Goal: Obtain resource: Download file/media

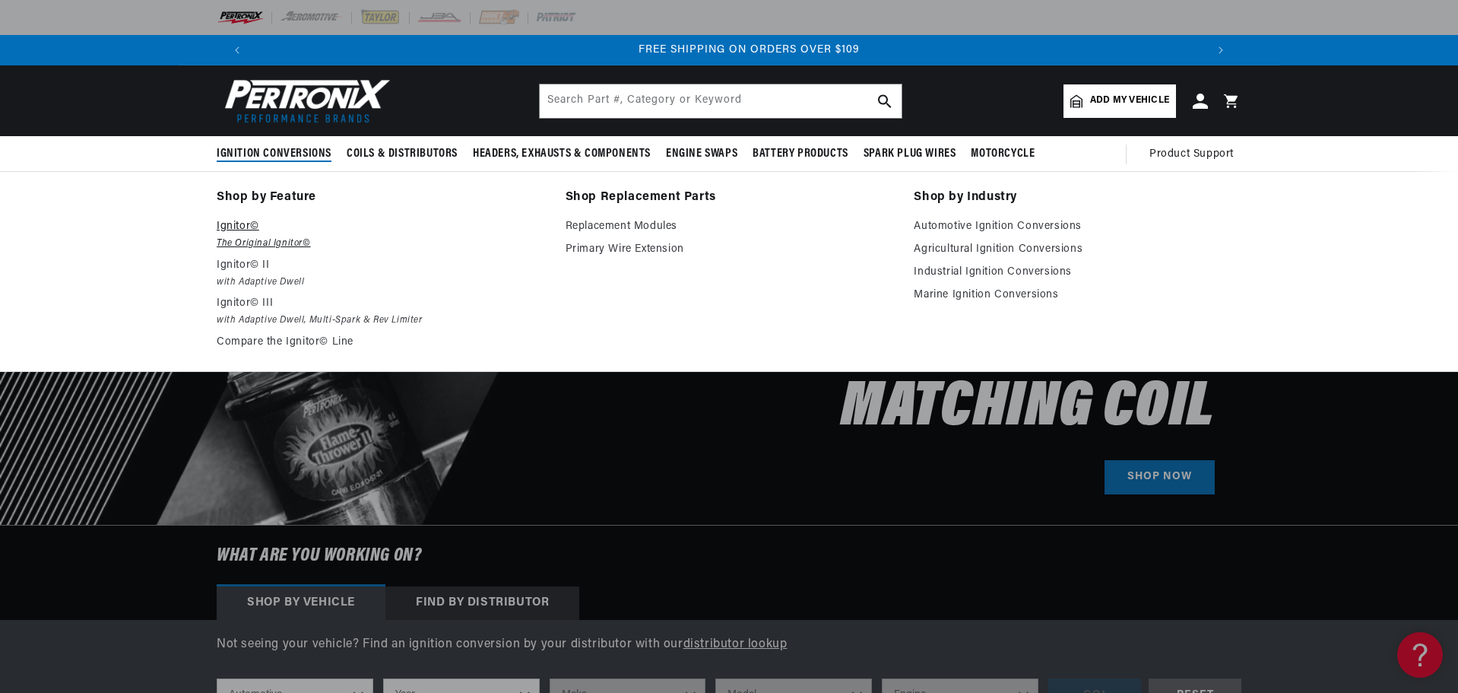
scroll to position [0, 1900]
click at [282, 246] on em "The Original Ignitor©" at bounding box center [381, 244] width 328 height 16
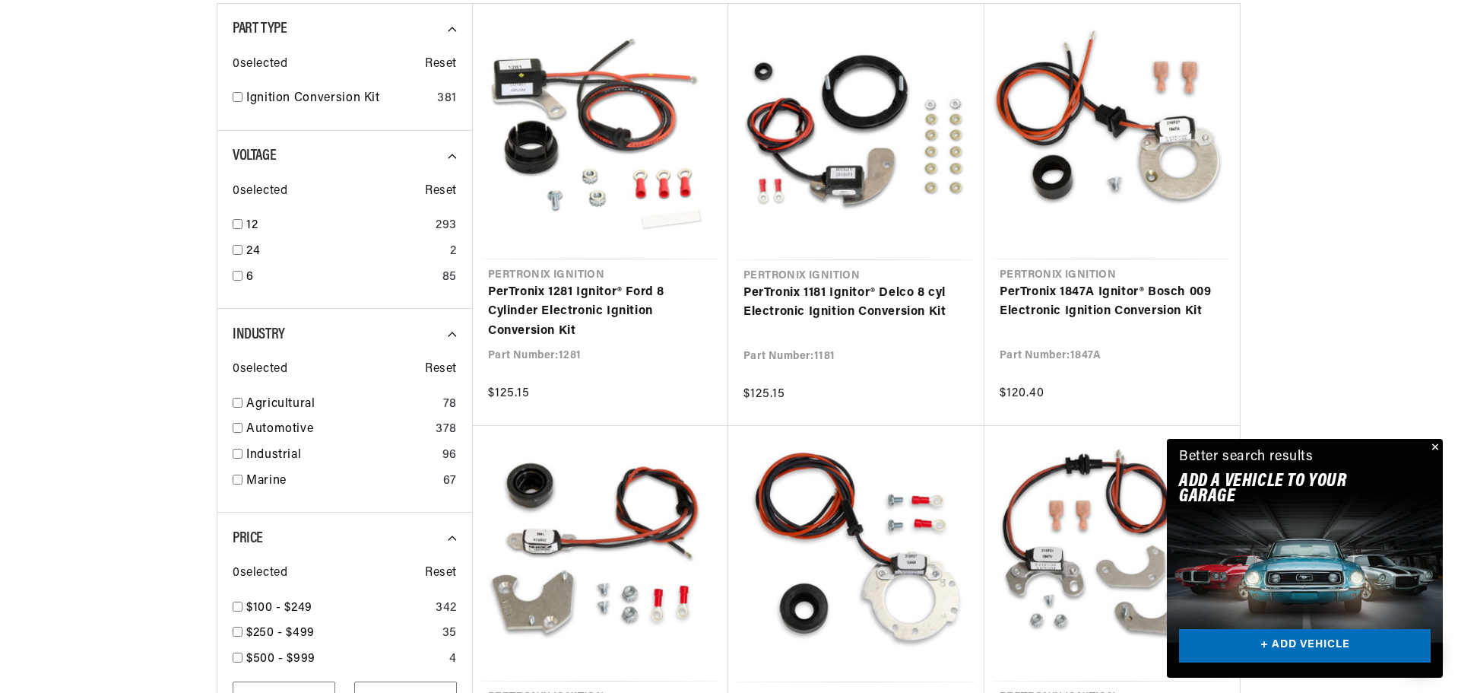
click at [1439, 449] on button "Close" at bounding box center [1434, 448] width 18 height 18
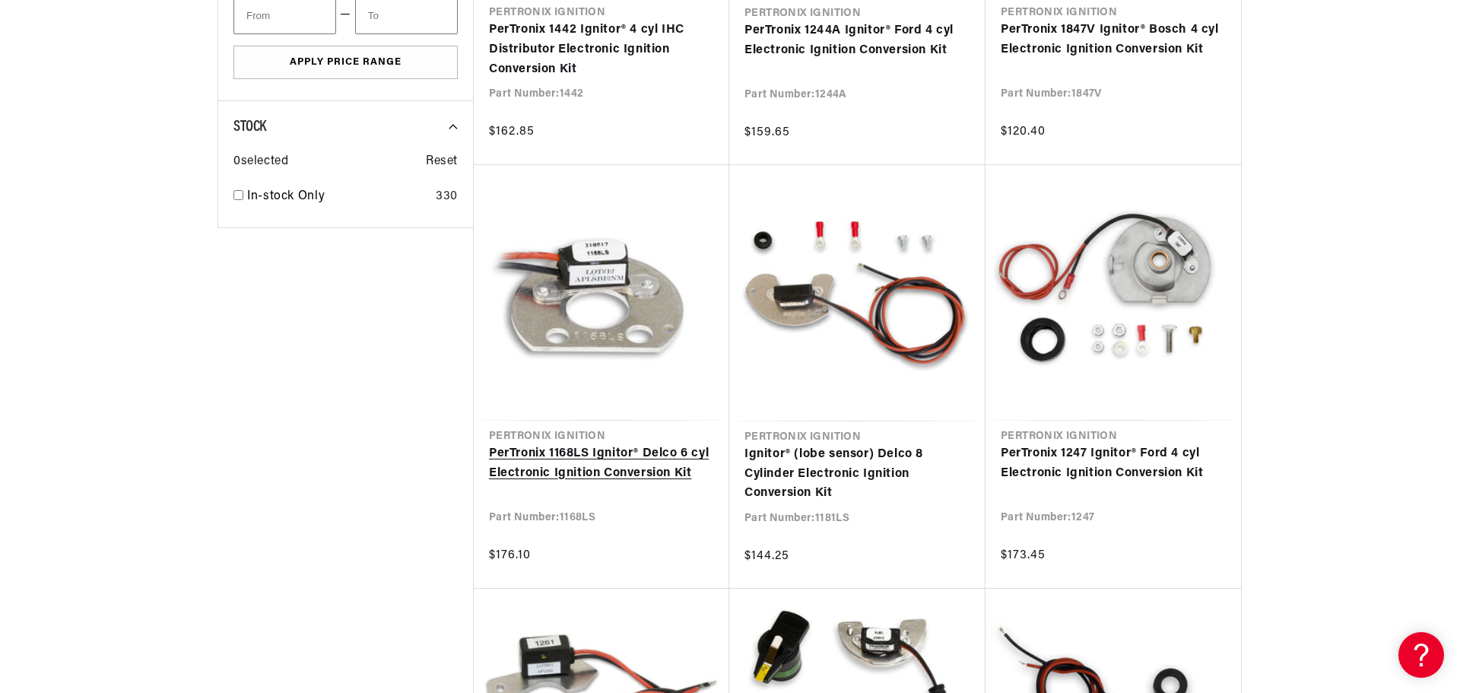
scroll to position [0, 1900]
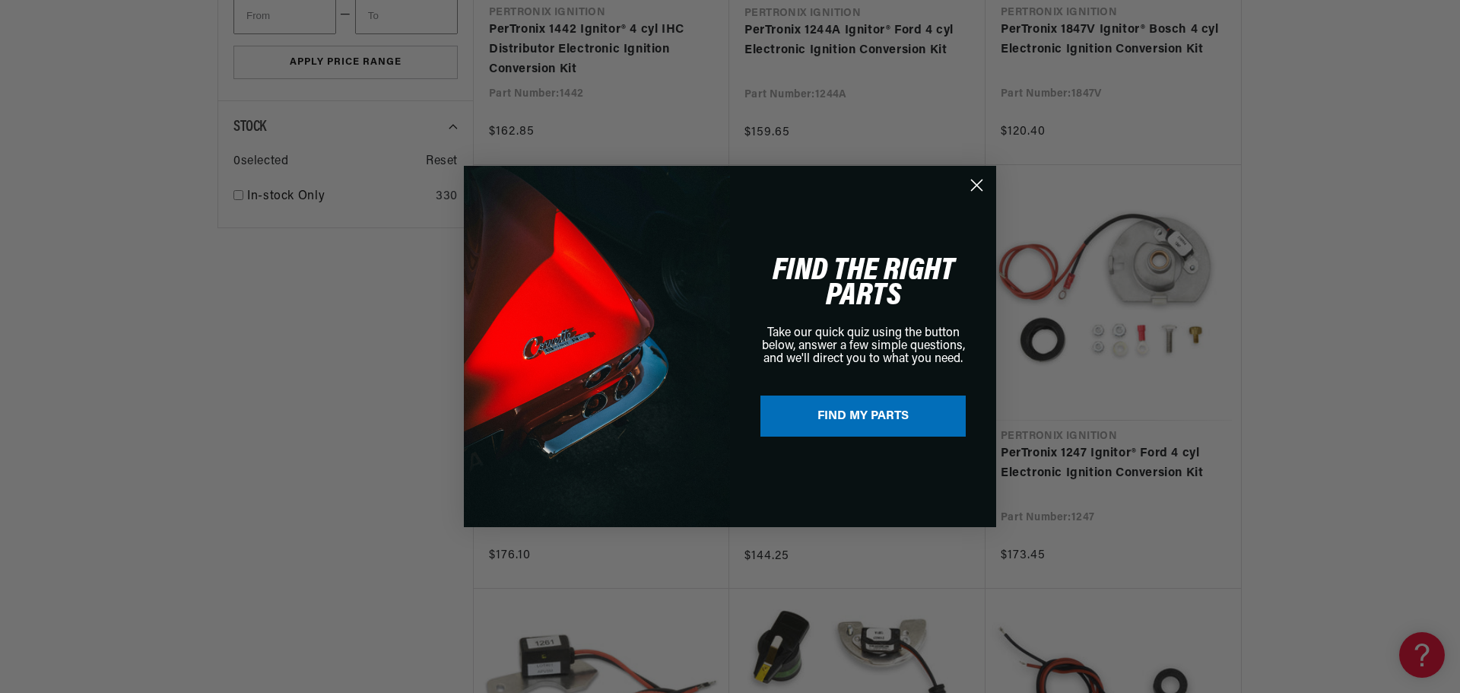
click at [974, 182] on icon "Close dialog" at bounding box center [977, 185] width 11 height 11
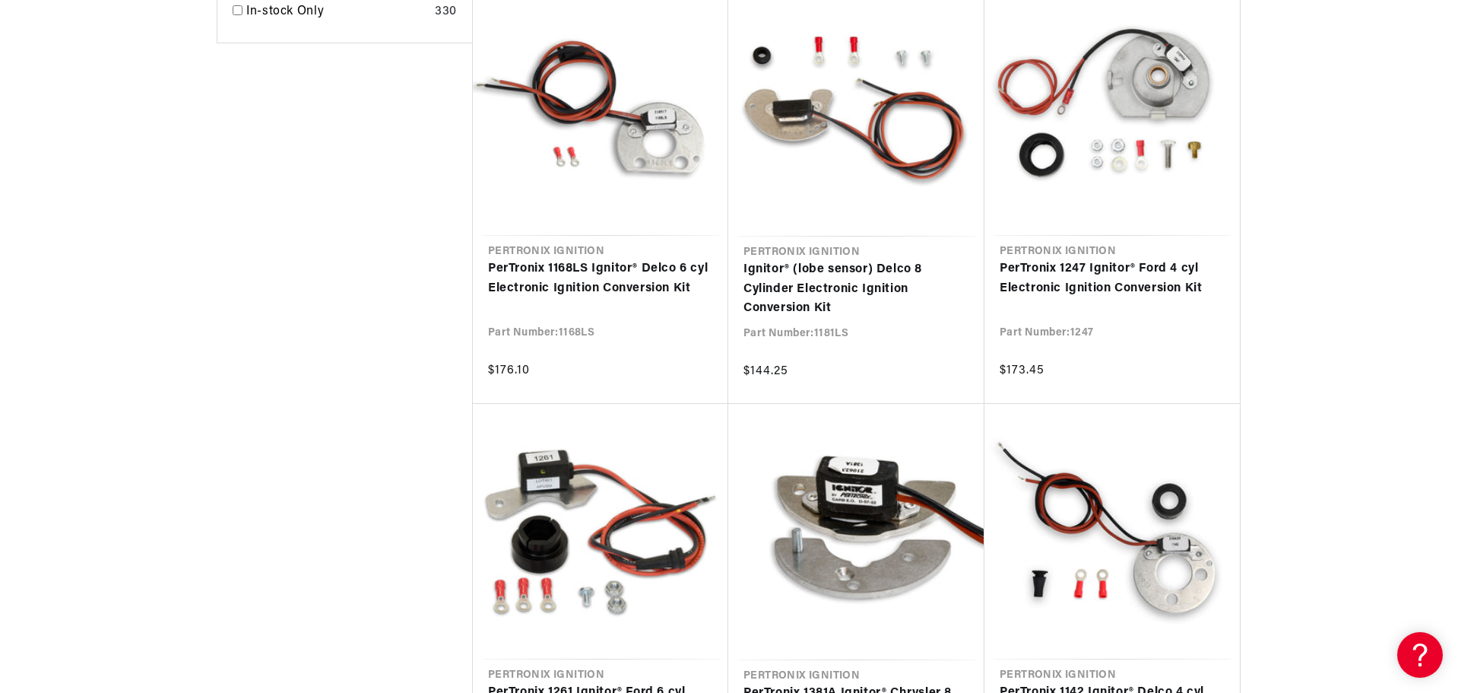
scroll to position [1369, 0]
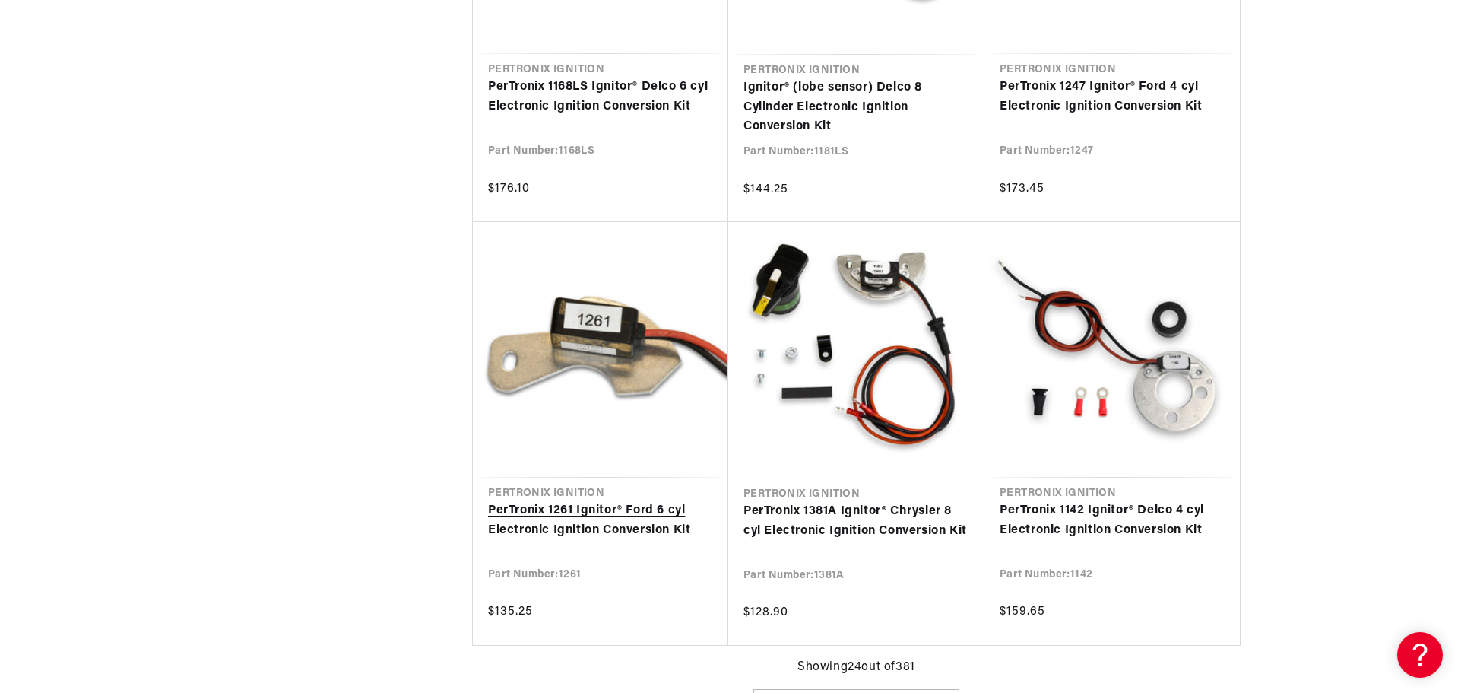
scroll to position [1521, 0]
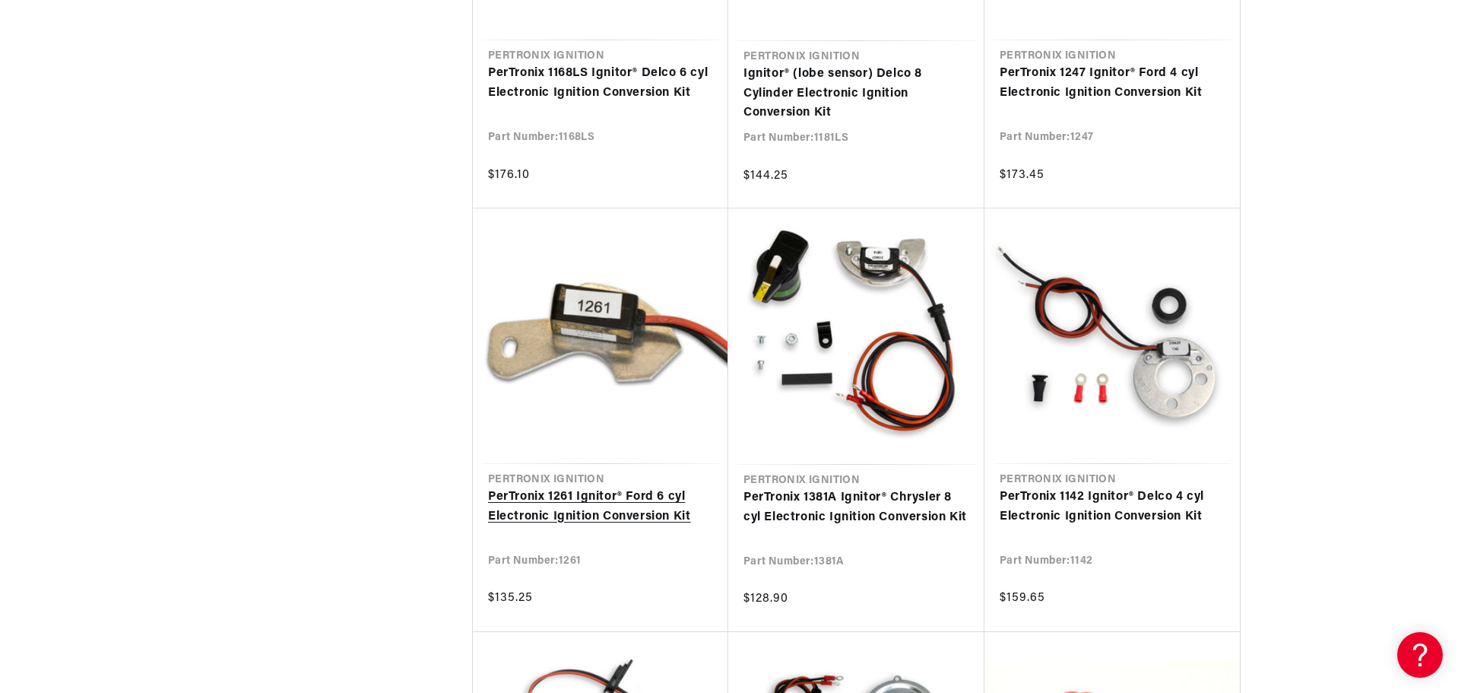
click at [611, 487] on link "PerTronix 1261 Ignitor® Ford 6 cyl Electronic Ignition Conversion Kit" at bounding box center [600, 506] width 225 height 39
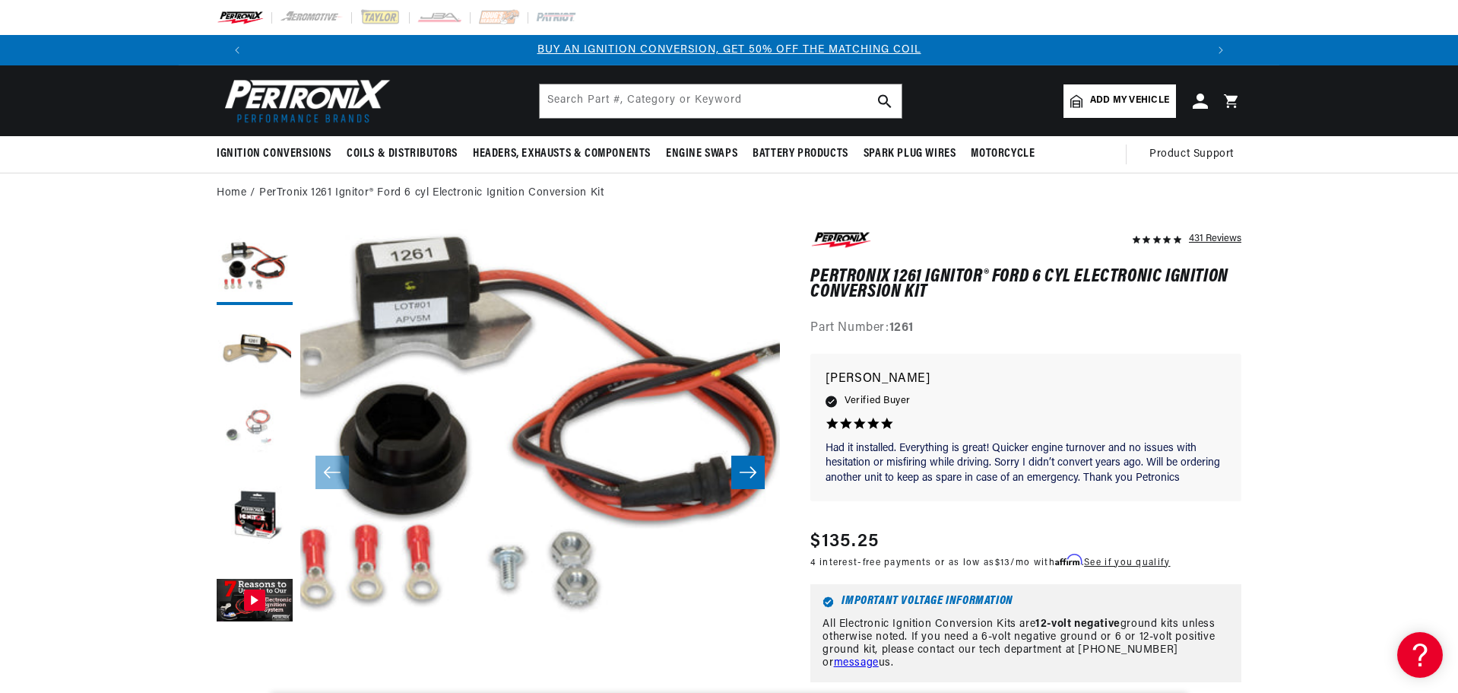
click at [257, 423] on button "Load image 3 in gallery view" at bounding box center [255, 434] width 76 height 76
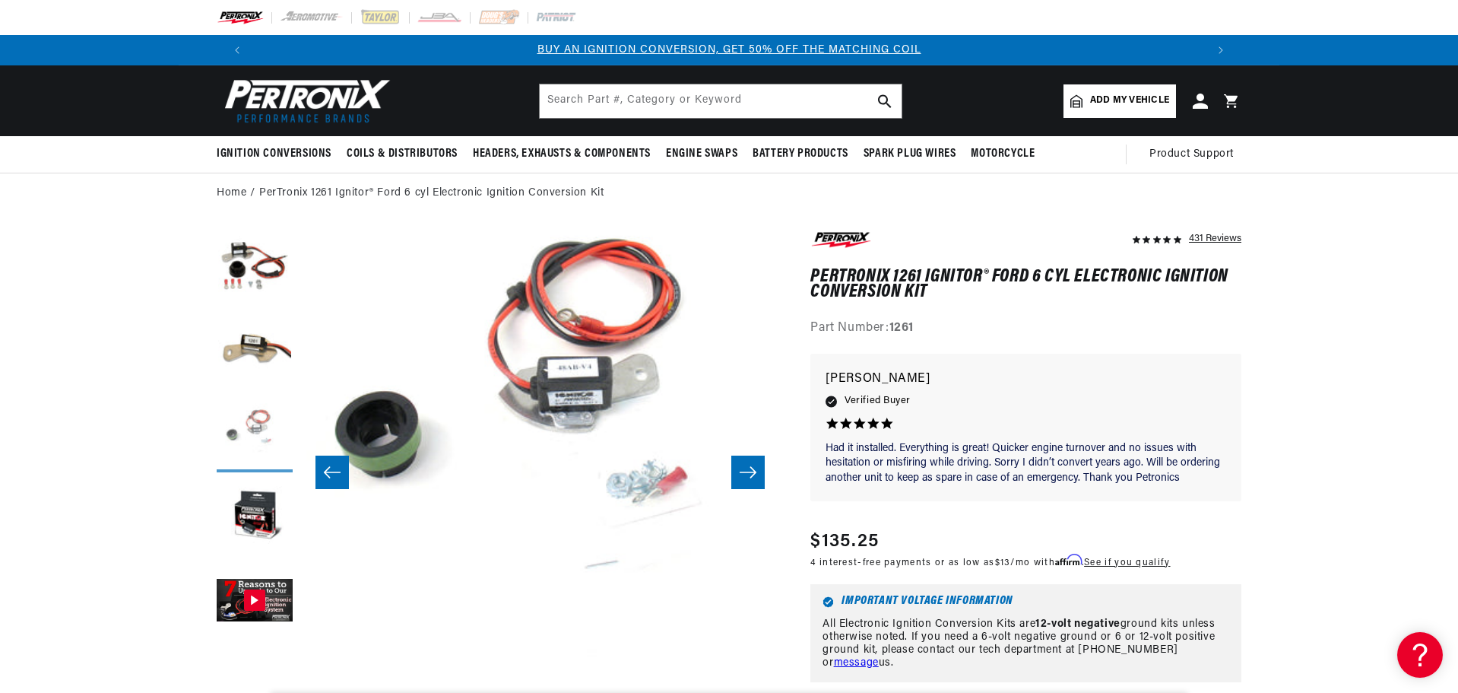
scroll to position [48, 960]
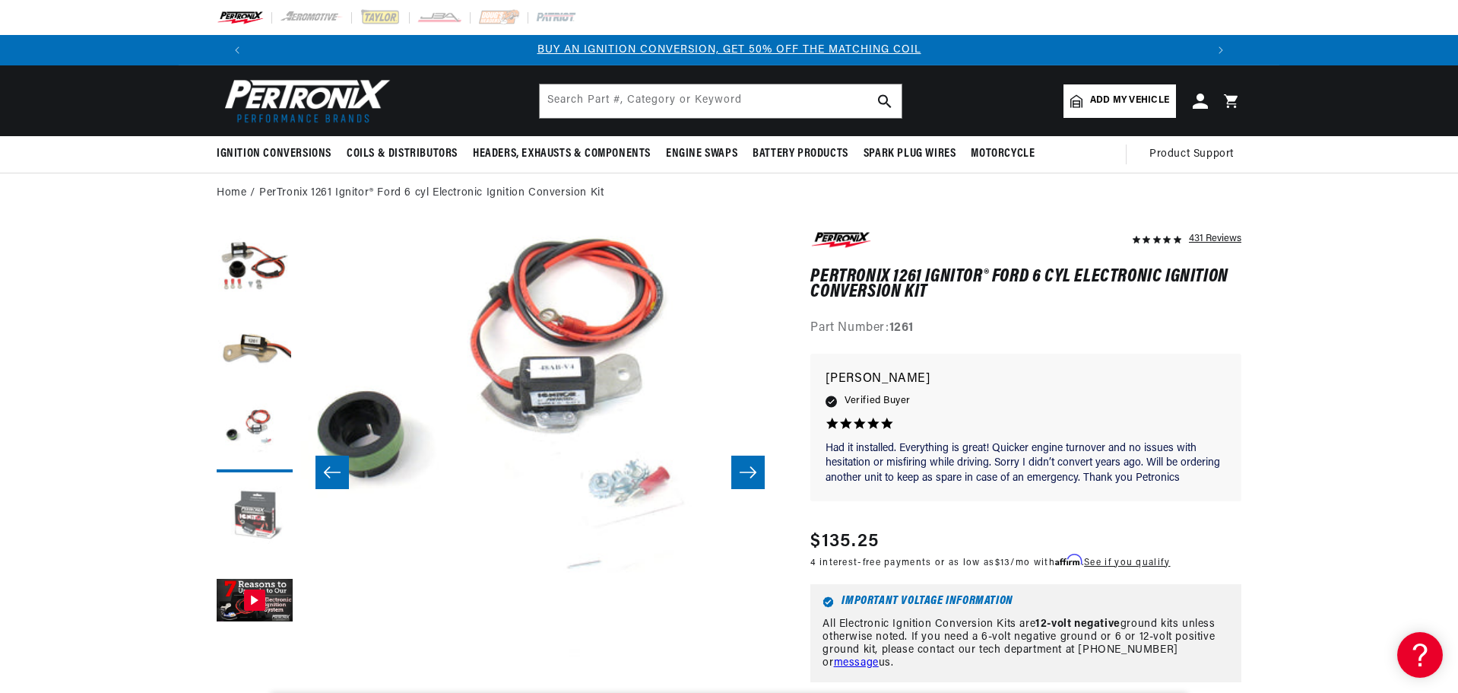
click at [271, 498] on button "Load image 4 in gallery view" at bounding box center [255, 518] width 76 height 76
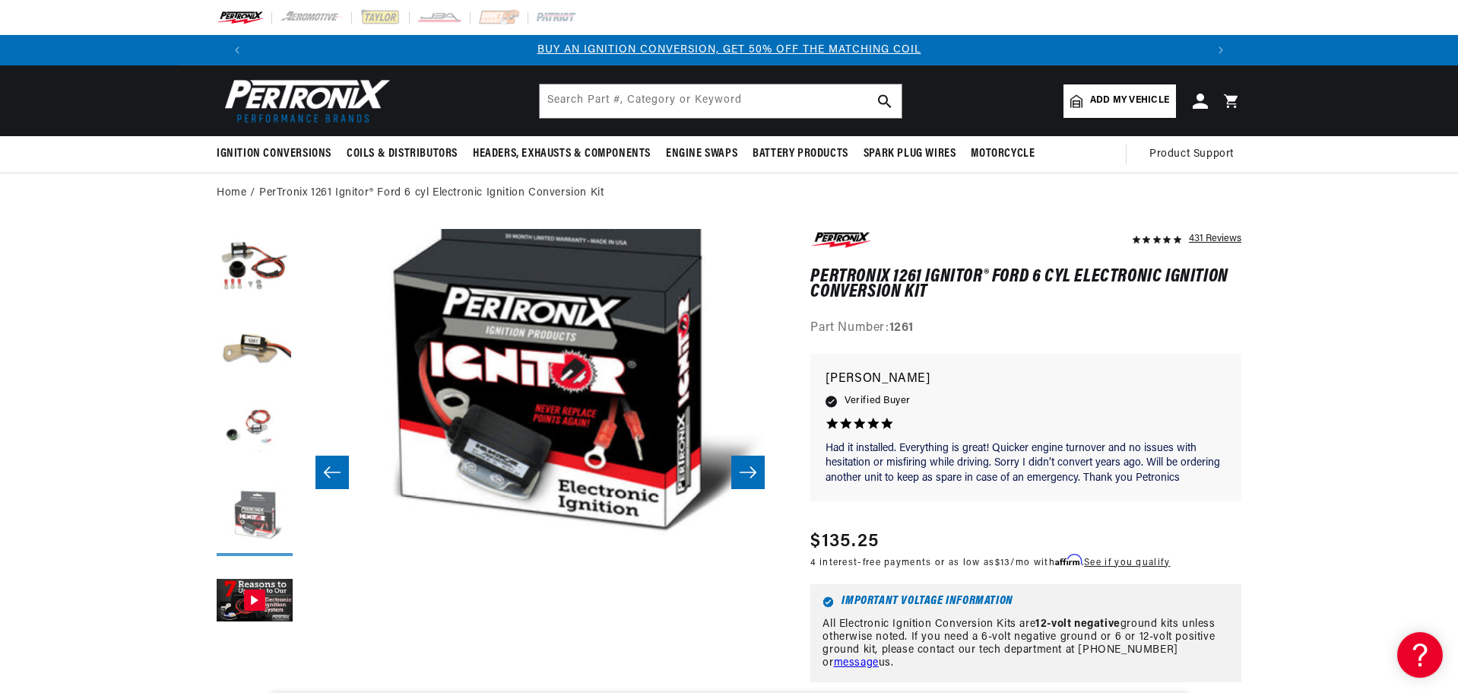
scroll to position [48, 1440]
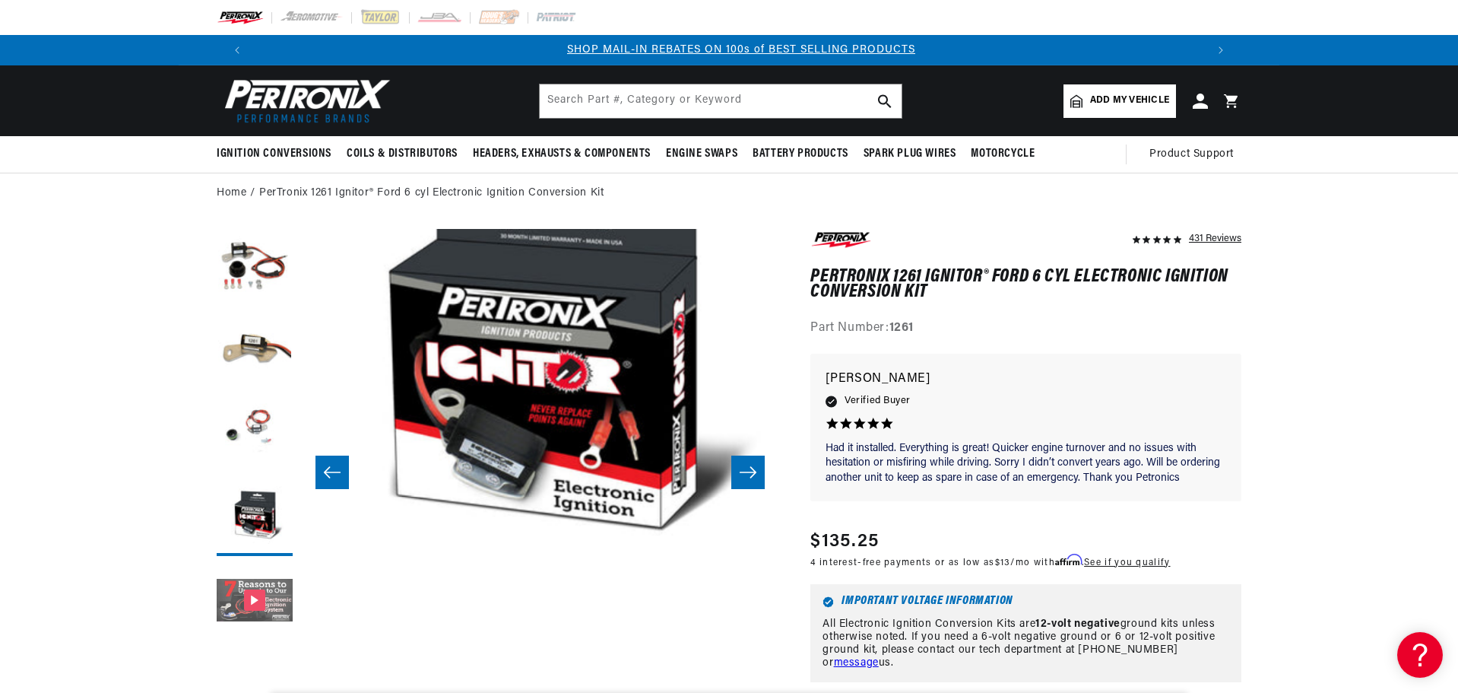
click at [249, 576] on button "Gallery Viewer" at bounding box center [255, 601] width 76 height 76
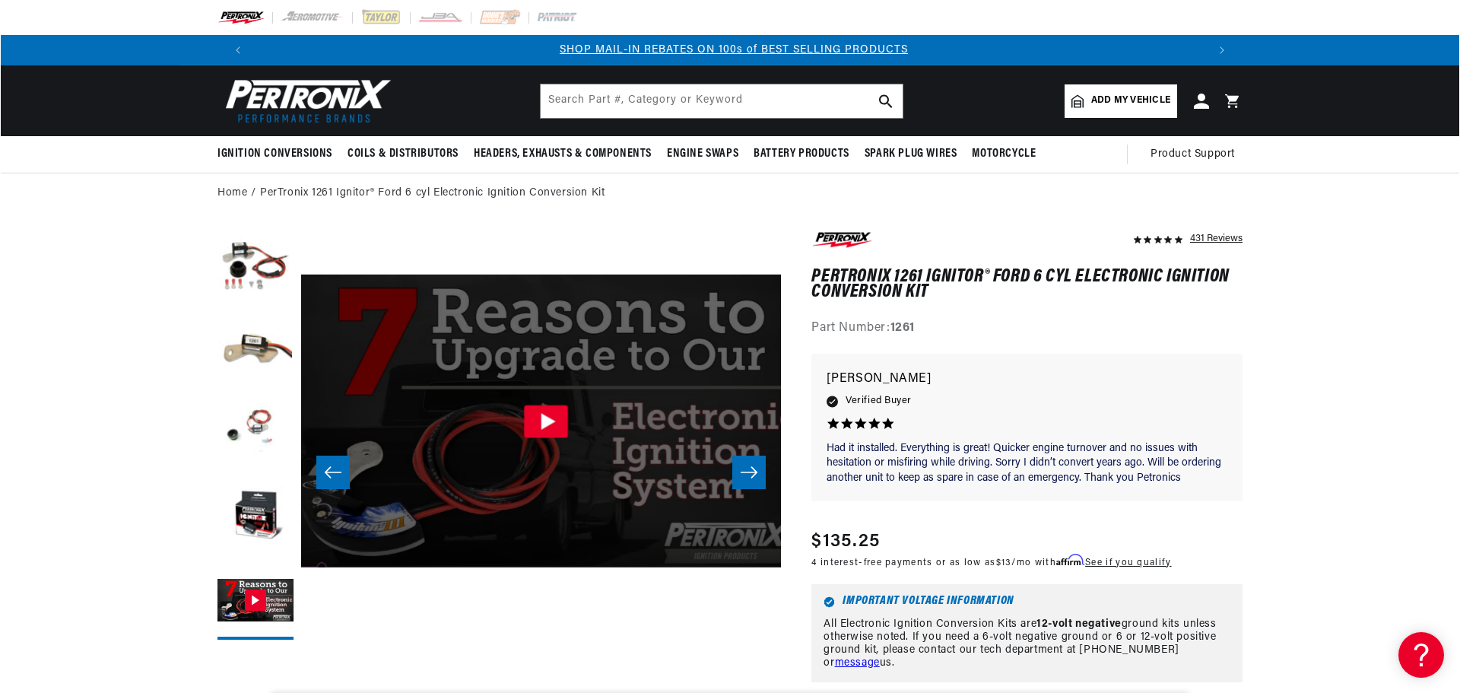
scroll to position [48, 1921]
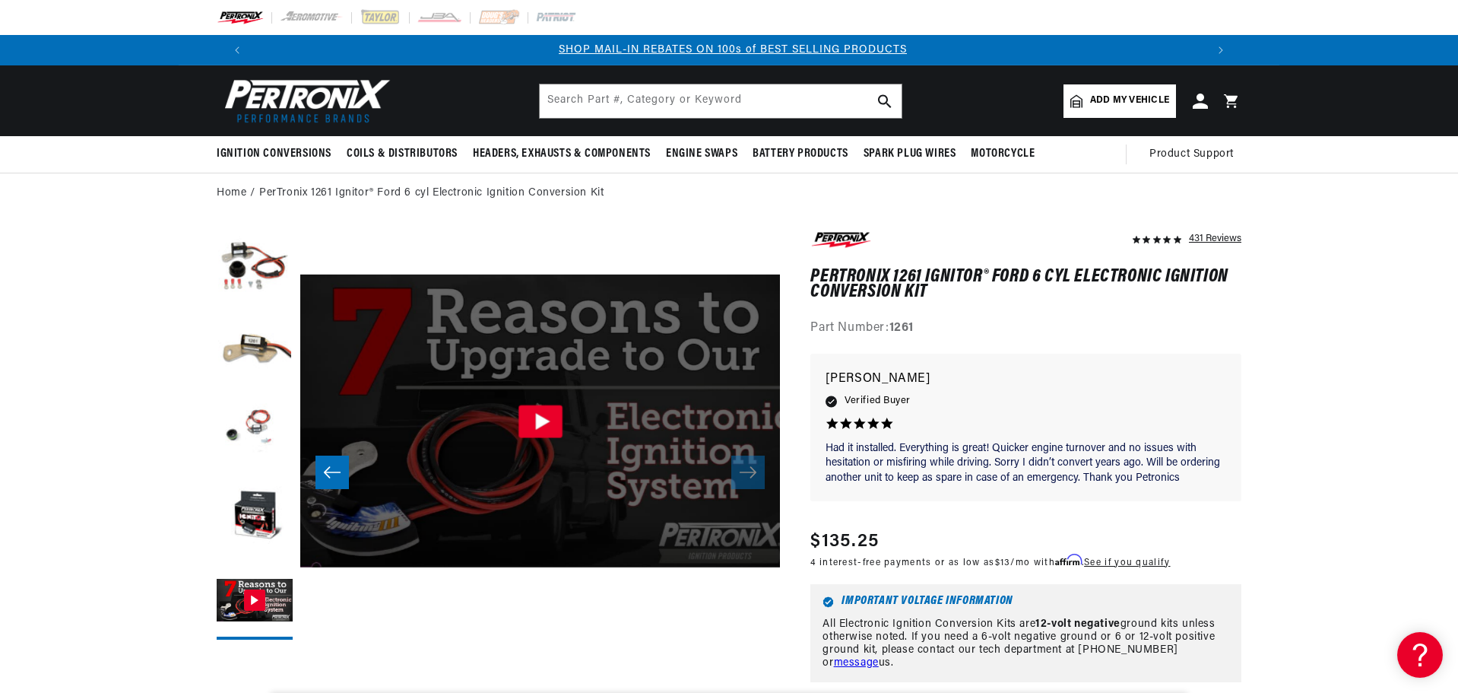
click at [534, 425] on icon "Gallery Viewer" at bounding box center [540, 421] width 44 height 33
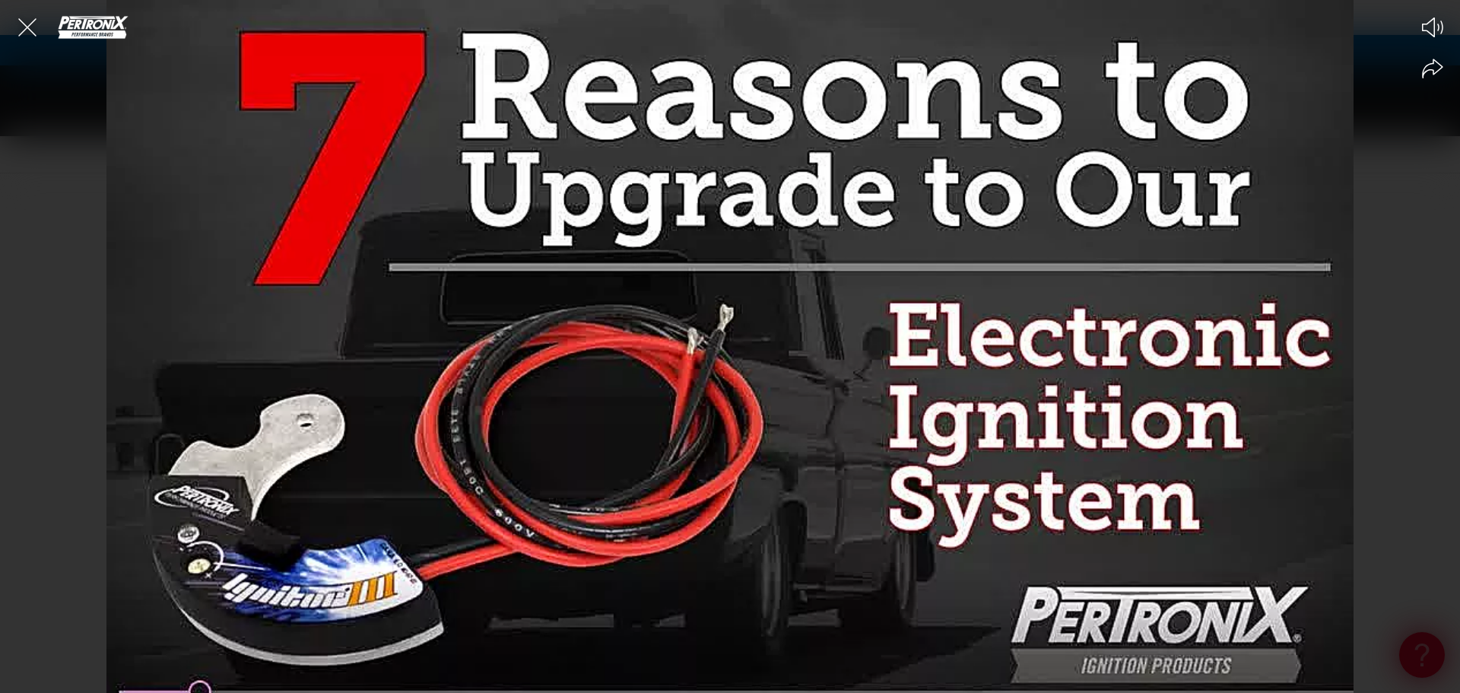
click at [605, 233] on div at bounding box center [730, 346] width 1460 height 693
click at [1428, 24] on icon "Mute video" at bounding box center [1432, 27] width 21 height 20
click at [1430, 16] on icon "Unmute video" at bounding box center [1432, 27] width 23 height 23
drag, startPoint x: 202, startPoint y: 684, endPoint x: 269, endPoint y: 677, distance: 68.0
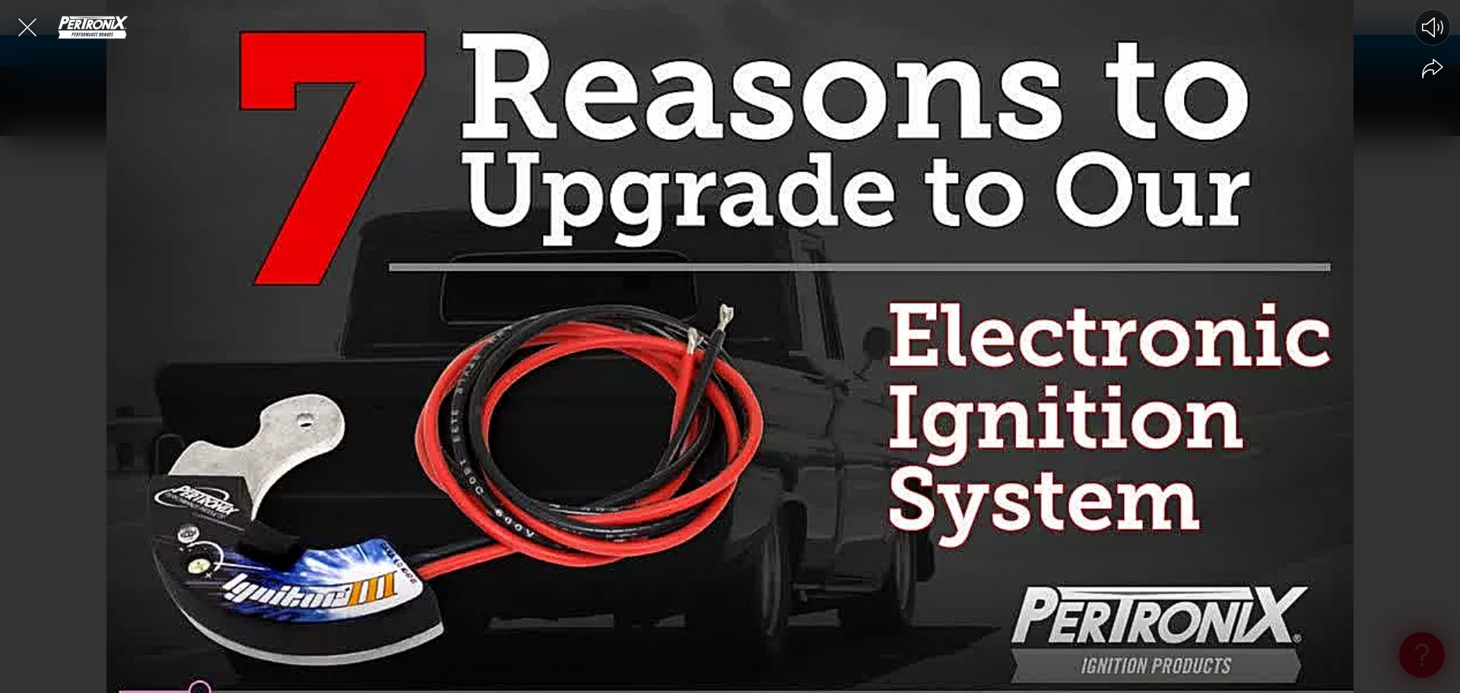
click at [268, 677] on div at bounding box center [730, 346] width 1460 height 693
click at [34, 31] on icon "Close the video player" at bounding box center [27, 27] width 33 height 33
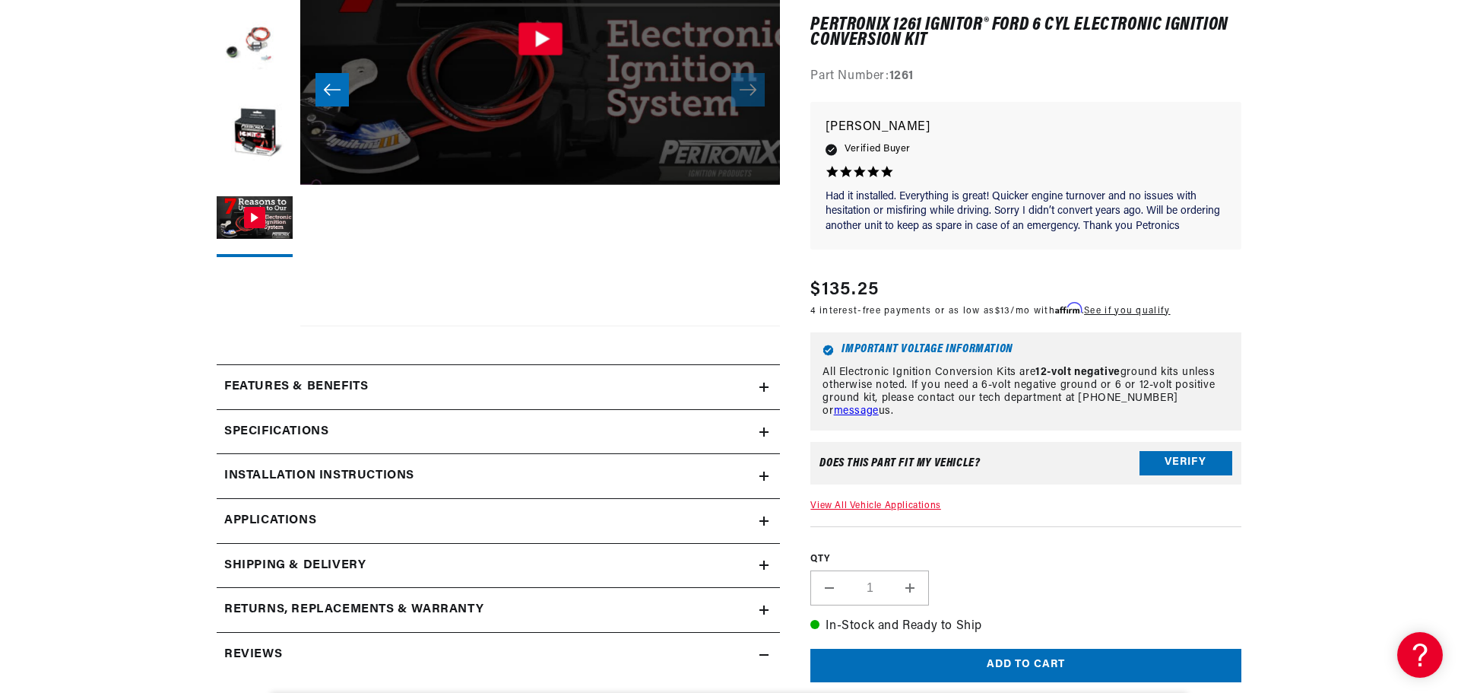
scroll to position [0, 950]
click at [1169, 460] on button "Verify" at bounding box center [1186, 463] width 93 height 24
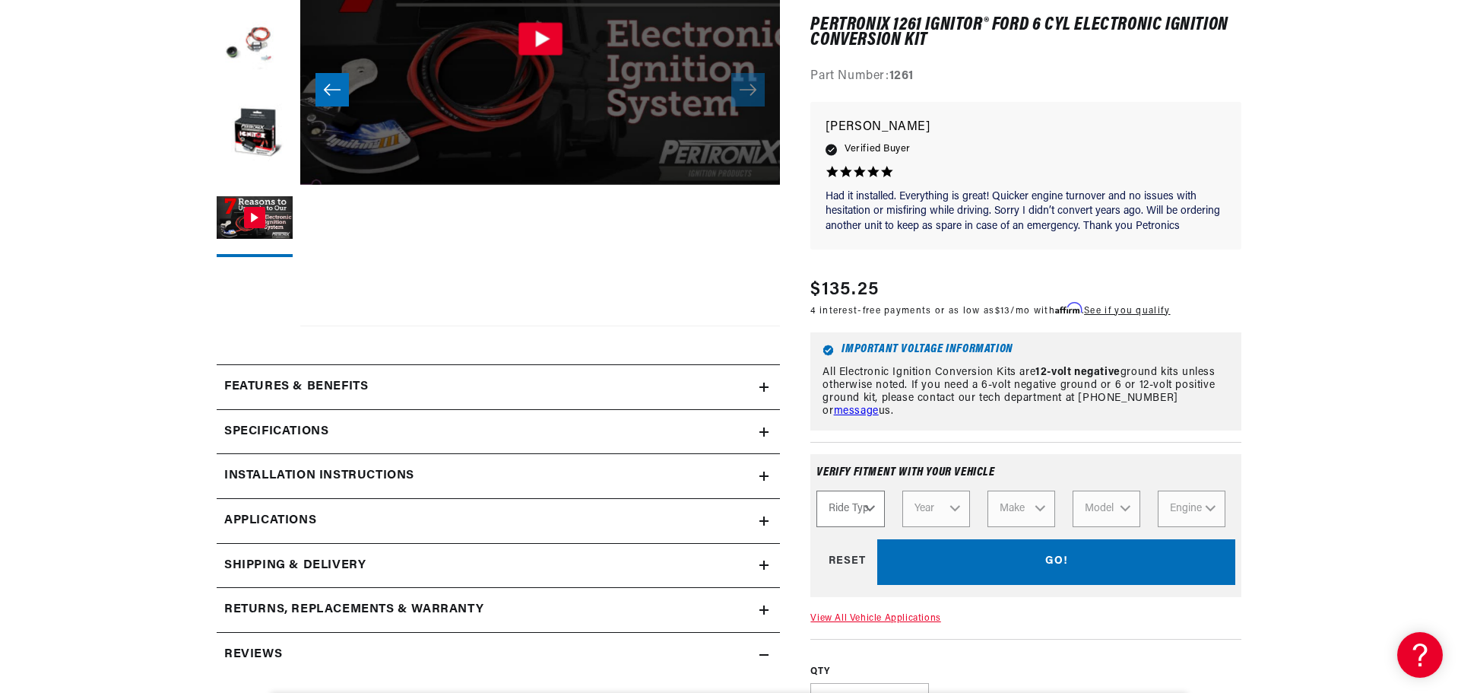
click at [843, 508] on select "Ride Type Automotive Agricultural Industrial Marine Motorcycle" at bounding box center [851, 508] width 68 height 37
select select "Automotive"
click at [817, 490] on select "Ride Type Automotive Agricultural Industrial Marine Motorcycle" at bounding box center [851, 508] width 68 height 37
select select "Automotive"
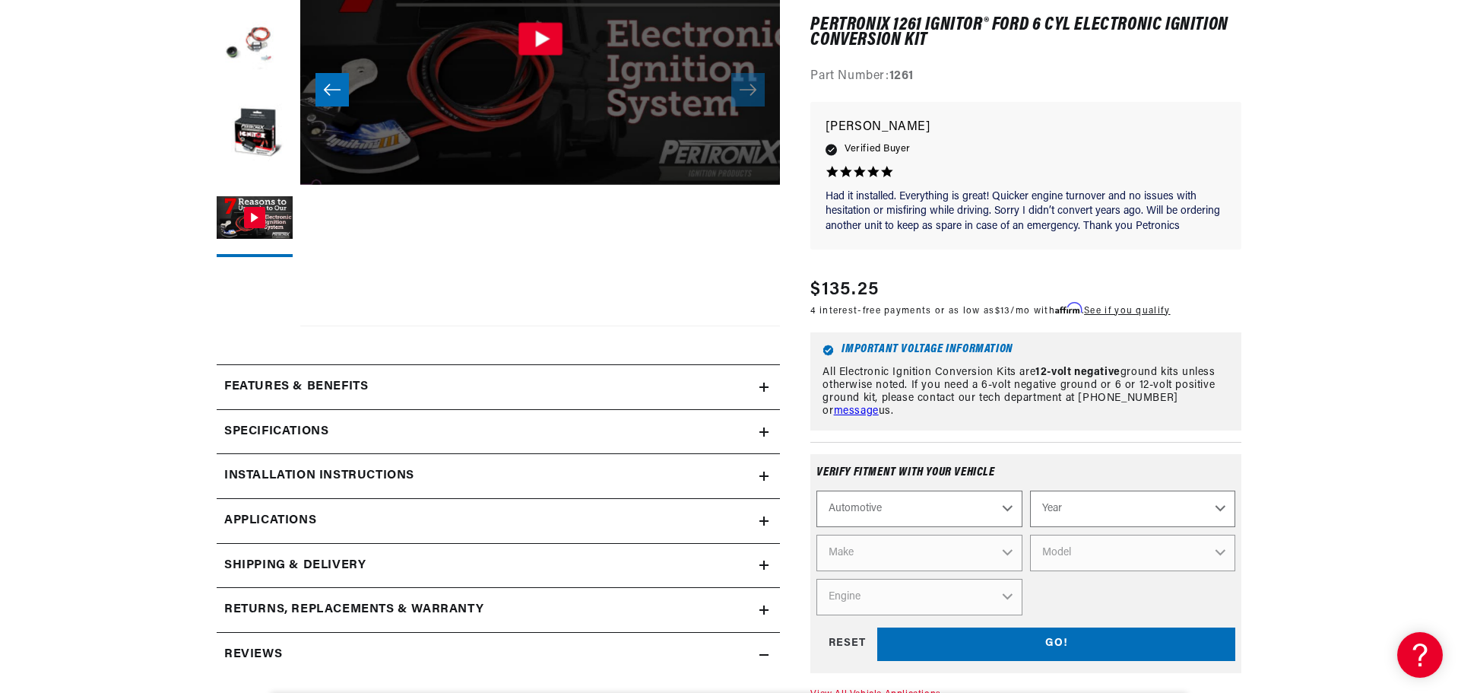
click at [1044, 503] on select "Year 2022 2021 2020 2019 2018 2017 2016 2015 2014 2013 2012 2011 2010 2009 2008…" at bounding box center [1132, 508] width 205 height 37
select select "1975"
click at [1030, 490] on select "Year 2022 2021 2020 2019 2018 2017 2016 2015 2014 2013 2012 2011 2010 2009 2008…" at bounding box center [1132, 508] width 205 height 37
select select "1975"
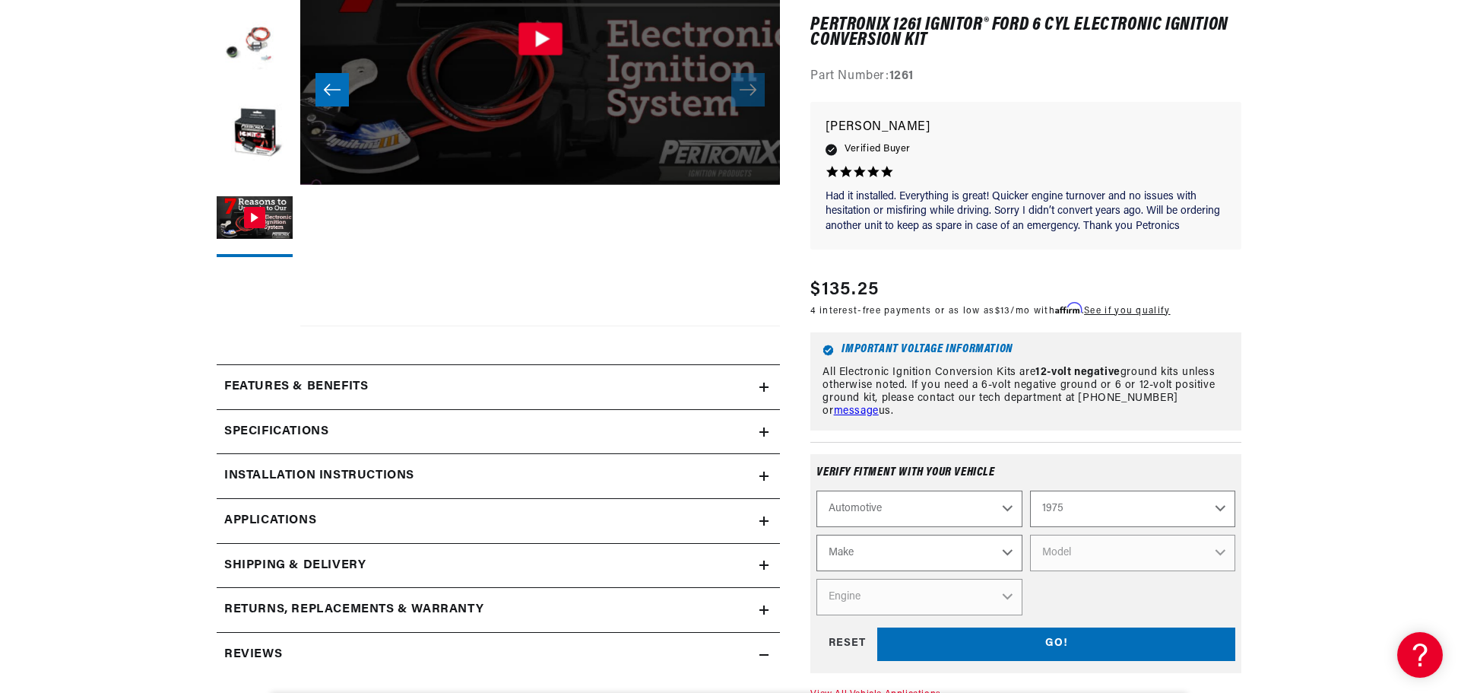
click at [922, 547] on select "Make Alfa Romeo American Motors Audi Austin BMW Buick Cadillac Checker Chevrole…" at bounding box center [919, 553] width 205 height 37
select select "Ford"
click at [817, 535] on select "Make Alfa Romeo American Motors Audi Austin BMW Buick Cadillac Checker Chevrole…" at bounding box center [919, 553] width 205 height 37
select select "Ford"
click at [1064, 553] on select "Model B-100 Bronco Custom 500 E-100 Econoline E-100 Econoline Club Wagon E-150 …" at bounding box center [1132, 553] width 205 height 37
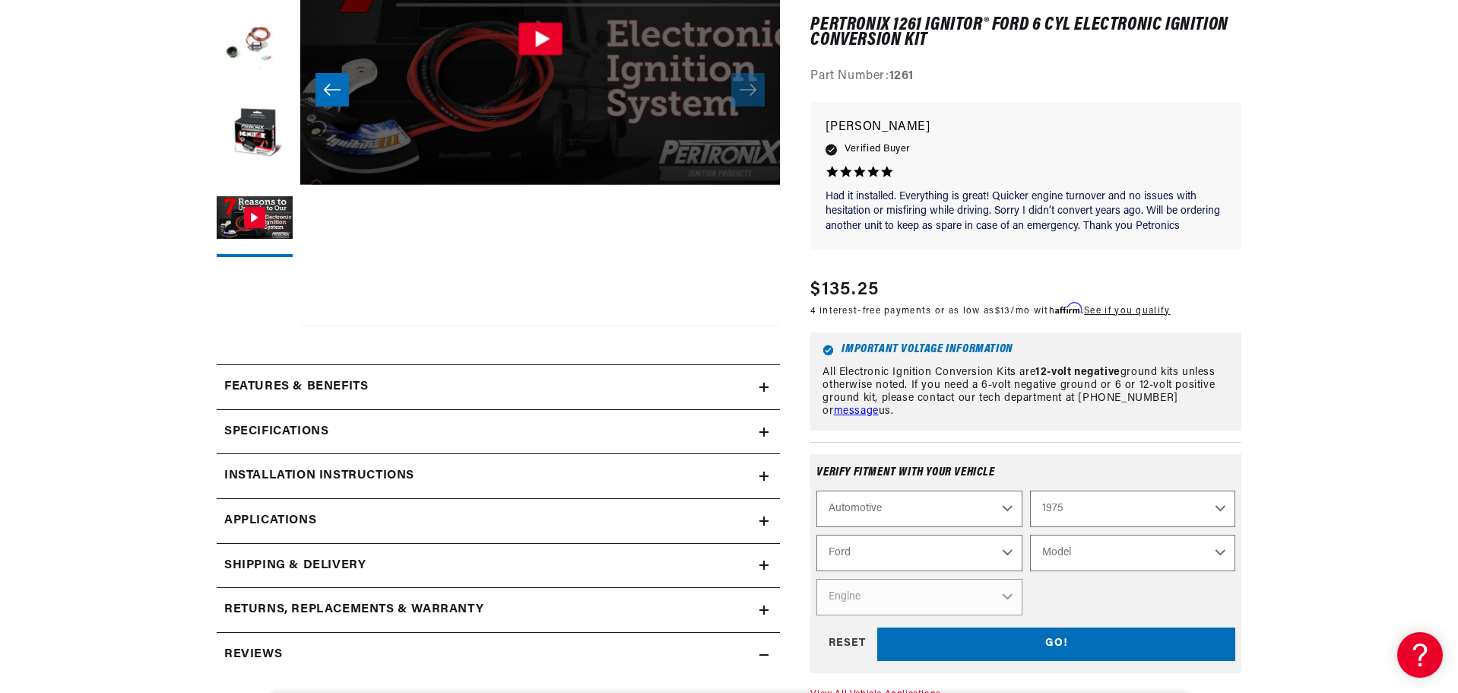
select select "[GEOGRAPHIC_DATA]"
click at [1030, 535] on select "Model B-100 Bronco Custom 500 E-100 Econoline E-100 Econoline Club Wagon E-150 …" at bounding box center [1132, 553] width 205 height 37
select select "[GEOGRAPHIC_DATA]"
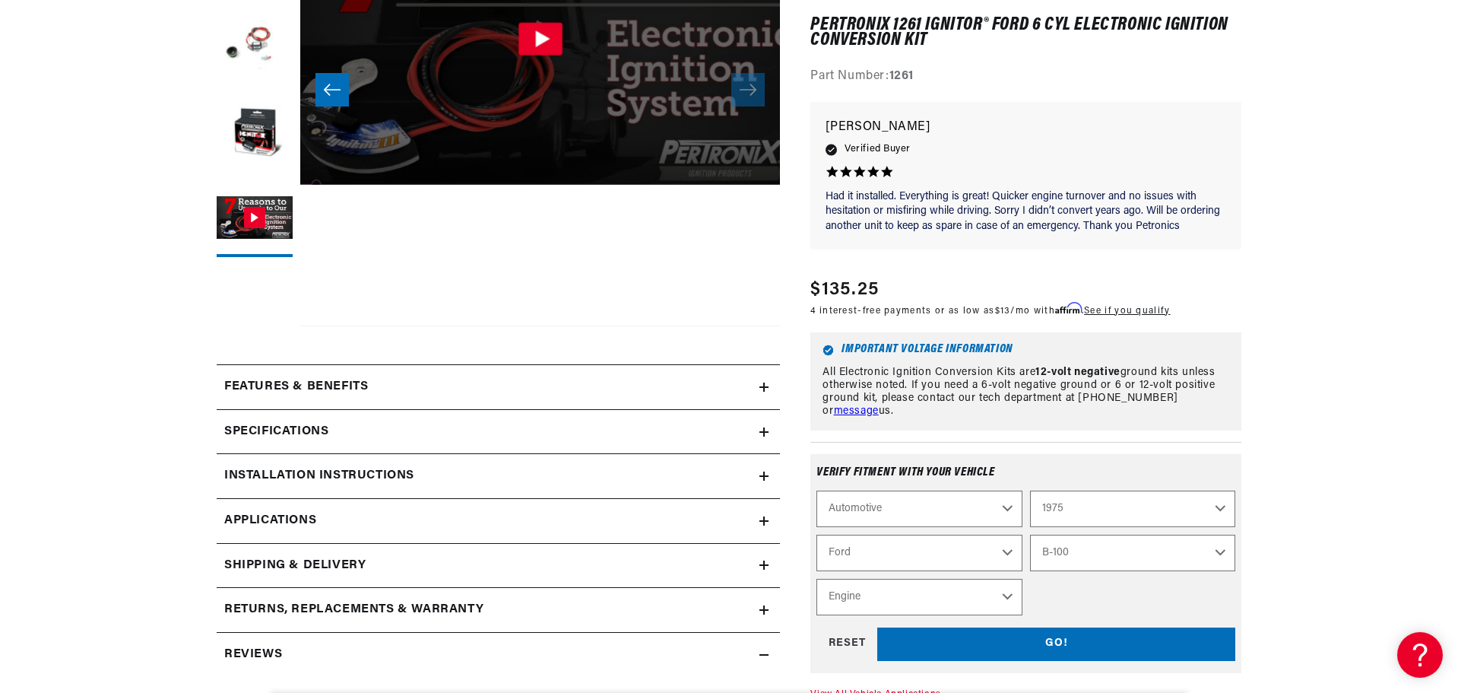
click at [876, 592] on select "Engine 200cid / 3.3L 250cid / 4.1L 302cid / 5.0L 351cid / 5.8L" at bounding box center [919, 597] width 205 height 37
select select "250cid-4.1L"
click at [817, 579] on select "Engine 200cid / 3.3L 250cid / 4.1L 302cid / 5.0L 351cid / 5.8L" at bounding box center [919, 597] width 205 height 37
select select "Engine"
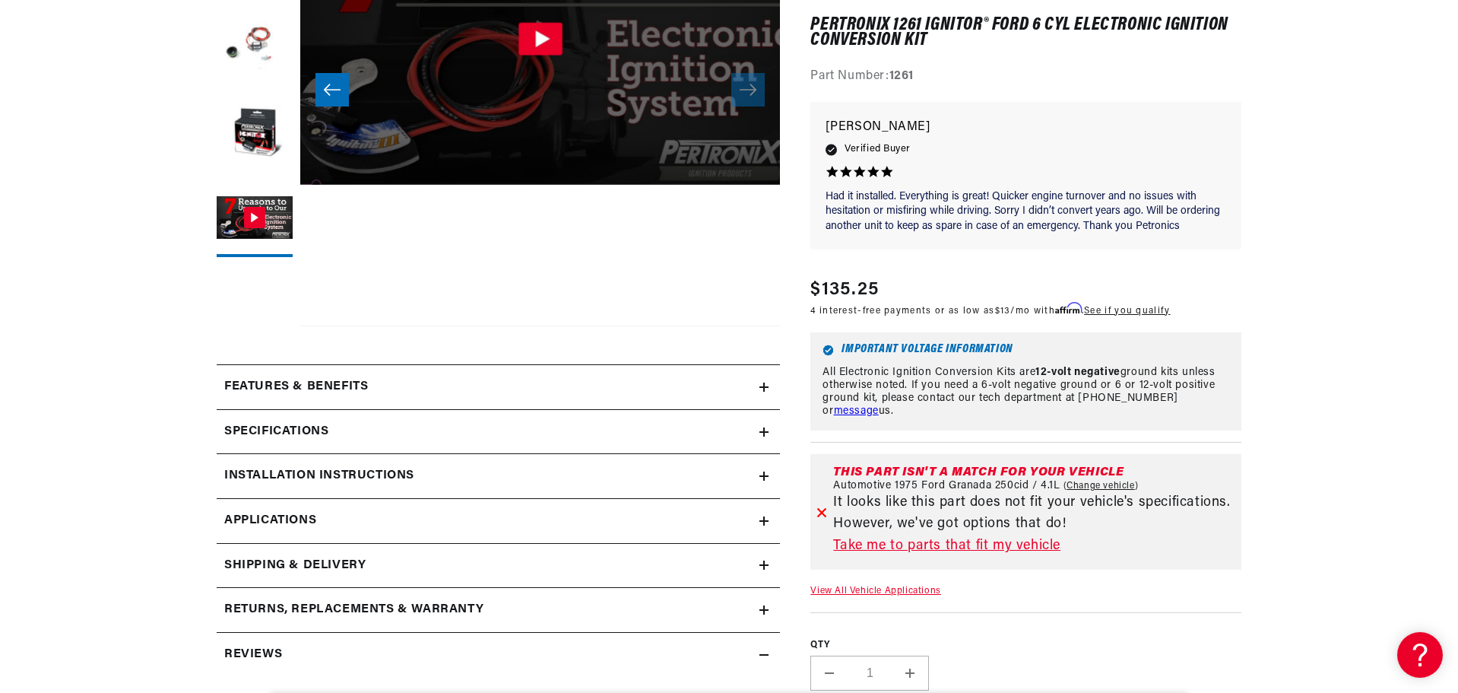
scroll to position [0, 950]
click at [959, 548] on link "Take me to parts that fit my vehicle" at bounding box center [1034, 546] width 402 height 22
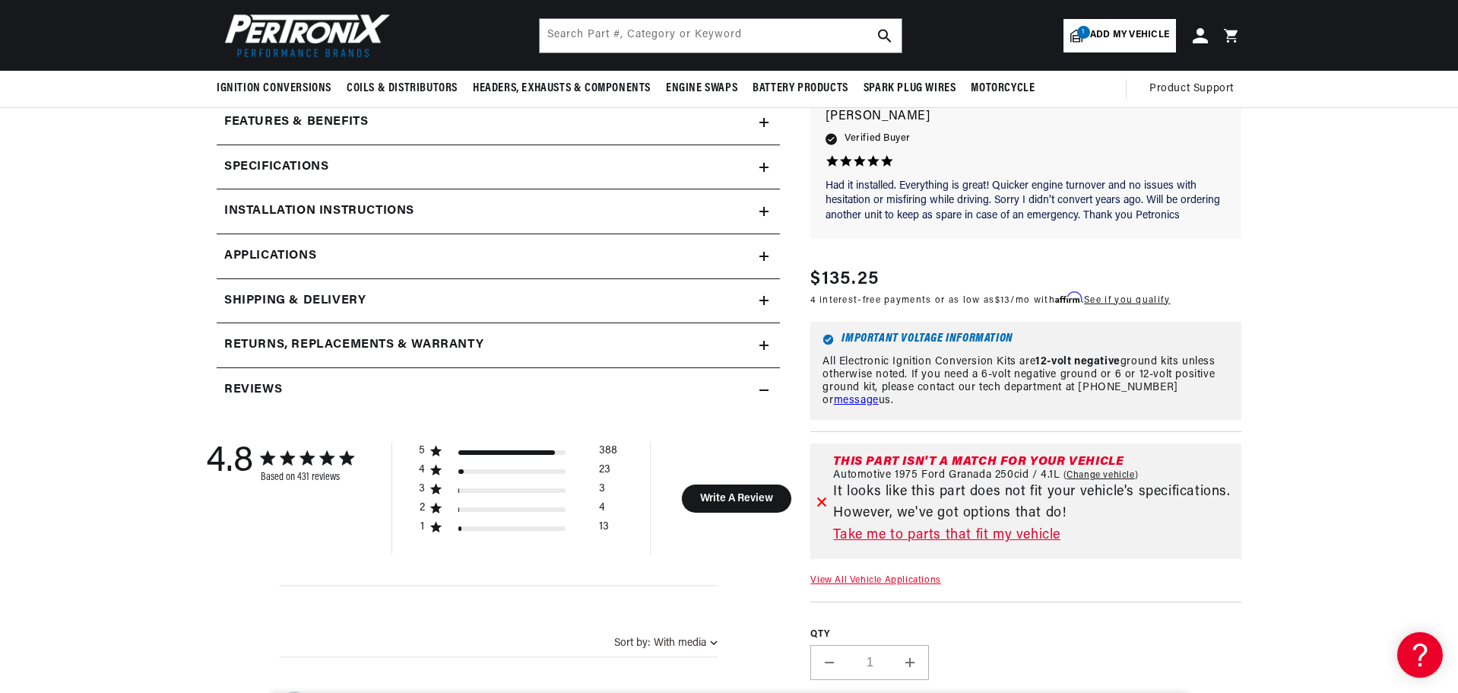
scroll to position [611, 0]
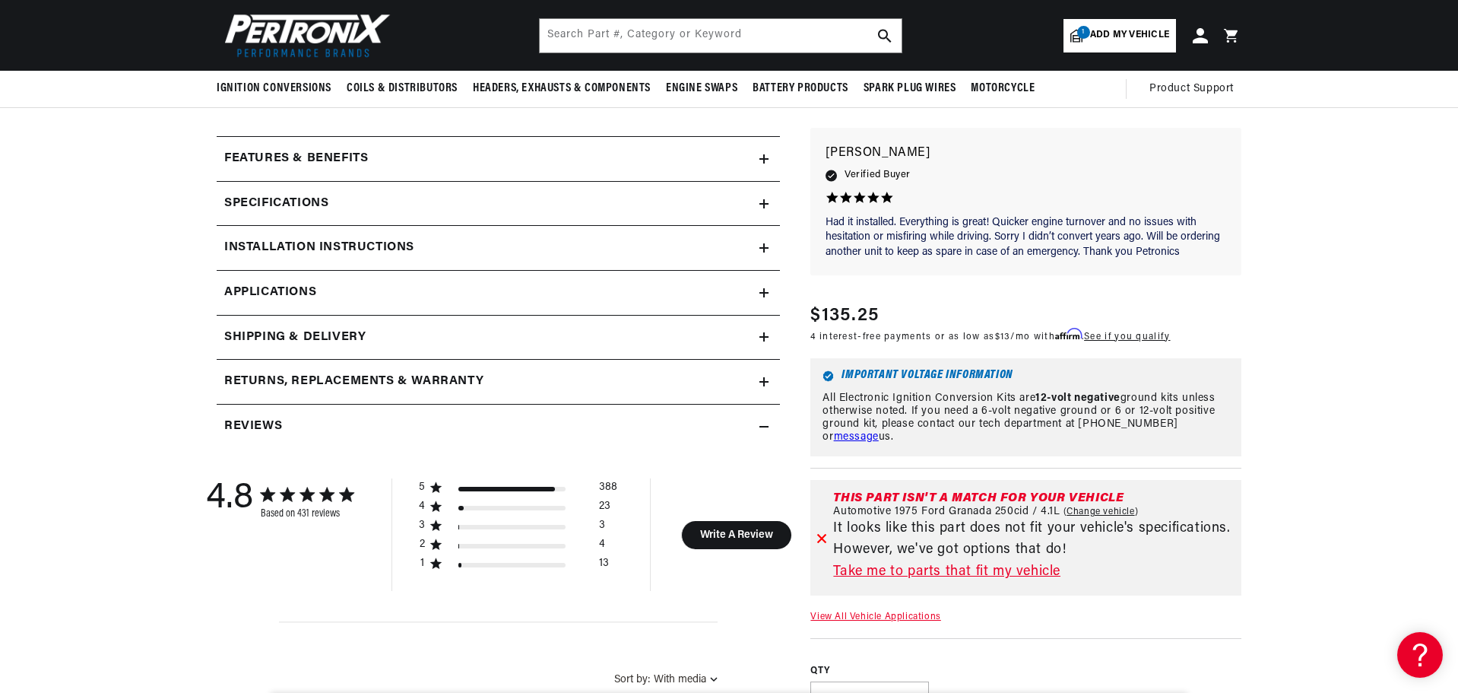
click at [343, 293] on link "Applications" at bounding box center [498, 293] width 563 height 45
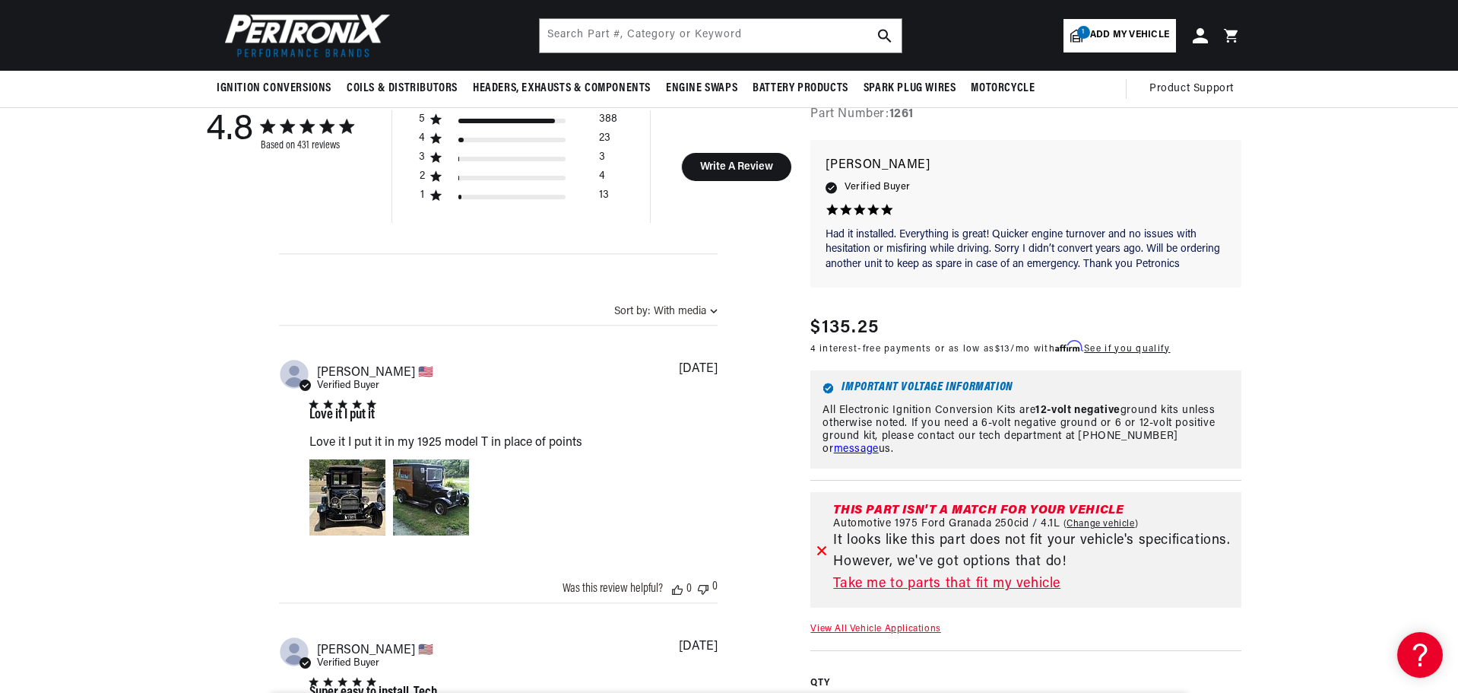
scroll to position [294, 0]
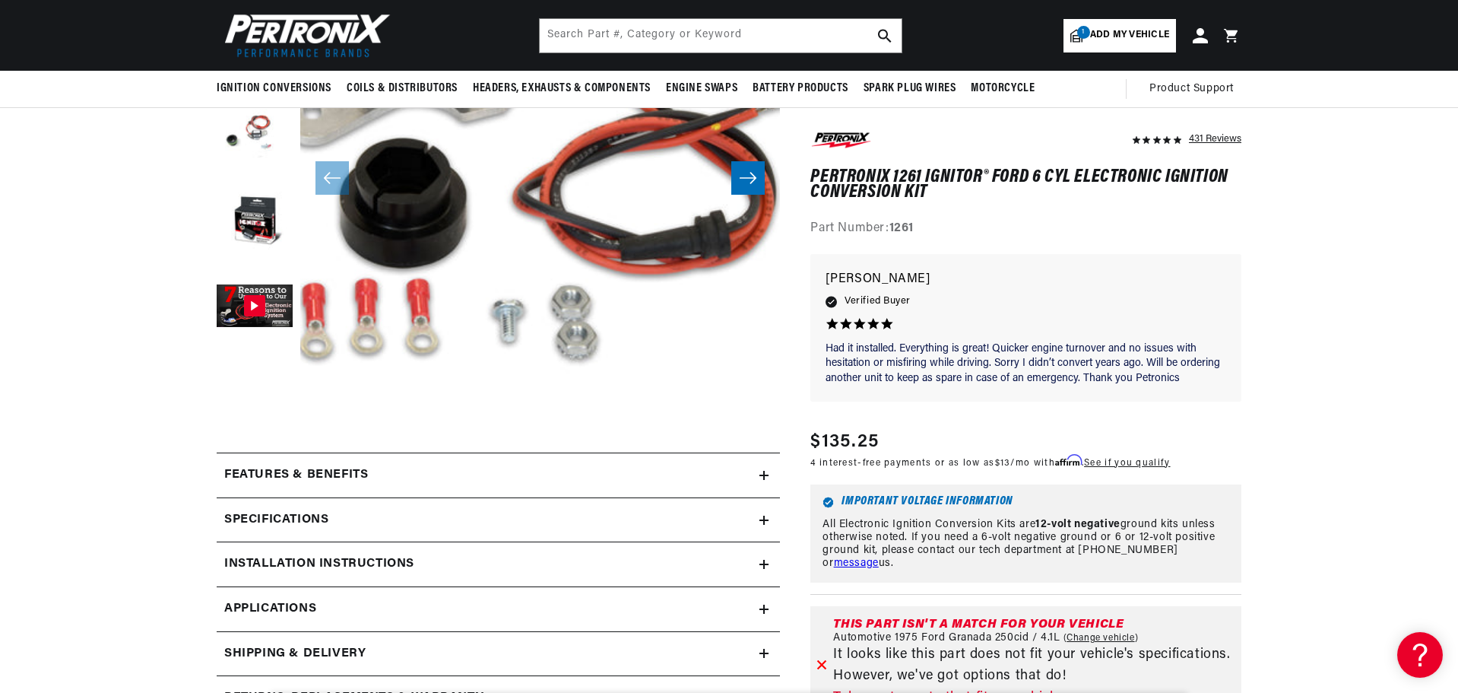
click at [413, 556] on h2 "Installation instructions" at bounding box center [319, 564] width 190 height 20
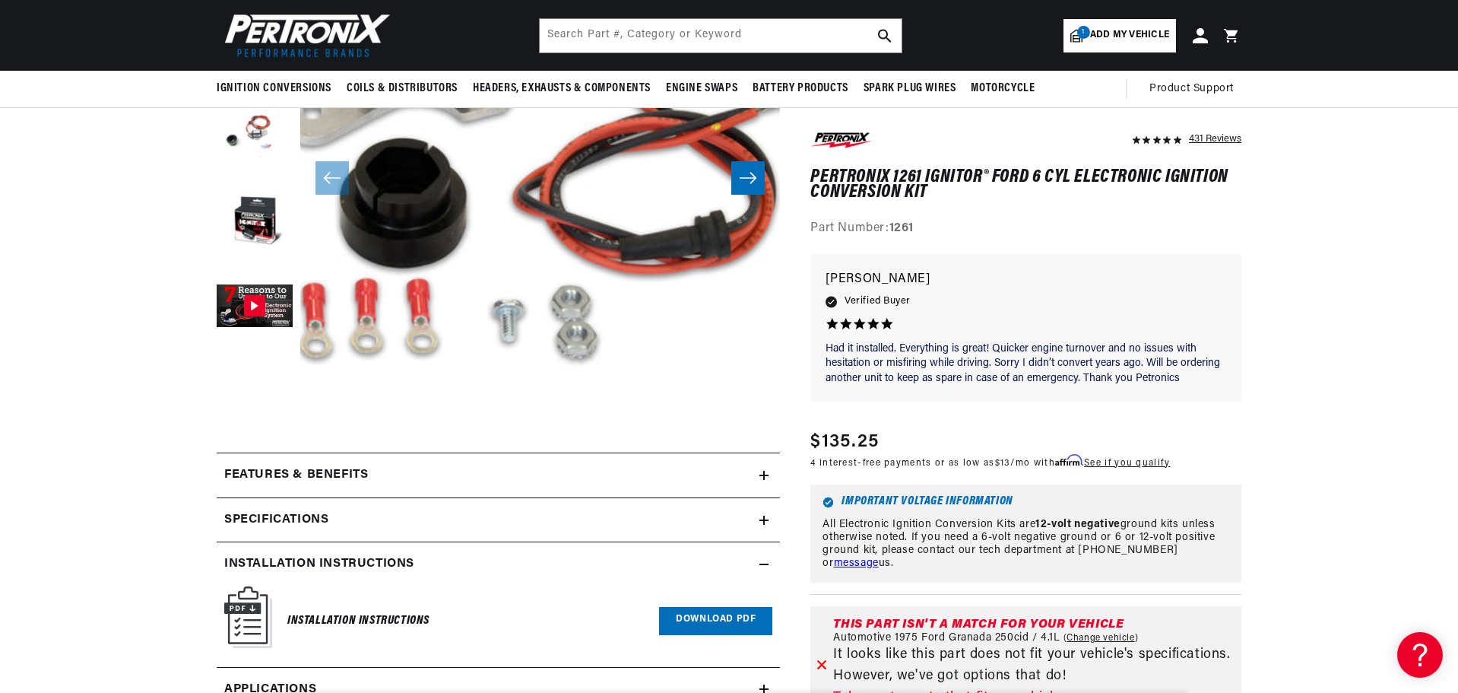
click at [684, 620] on link "Download PDF" at bounding box center [715, 621] width 113 height 28
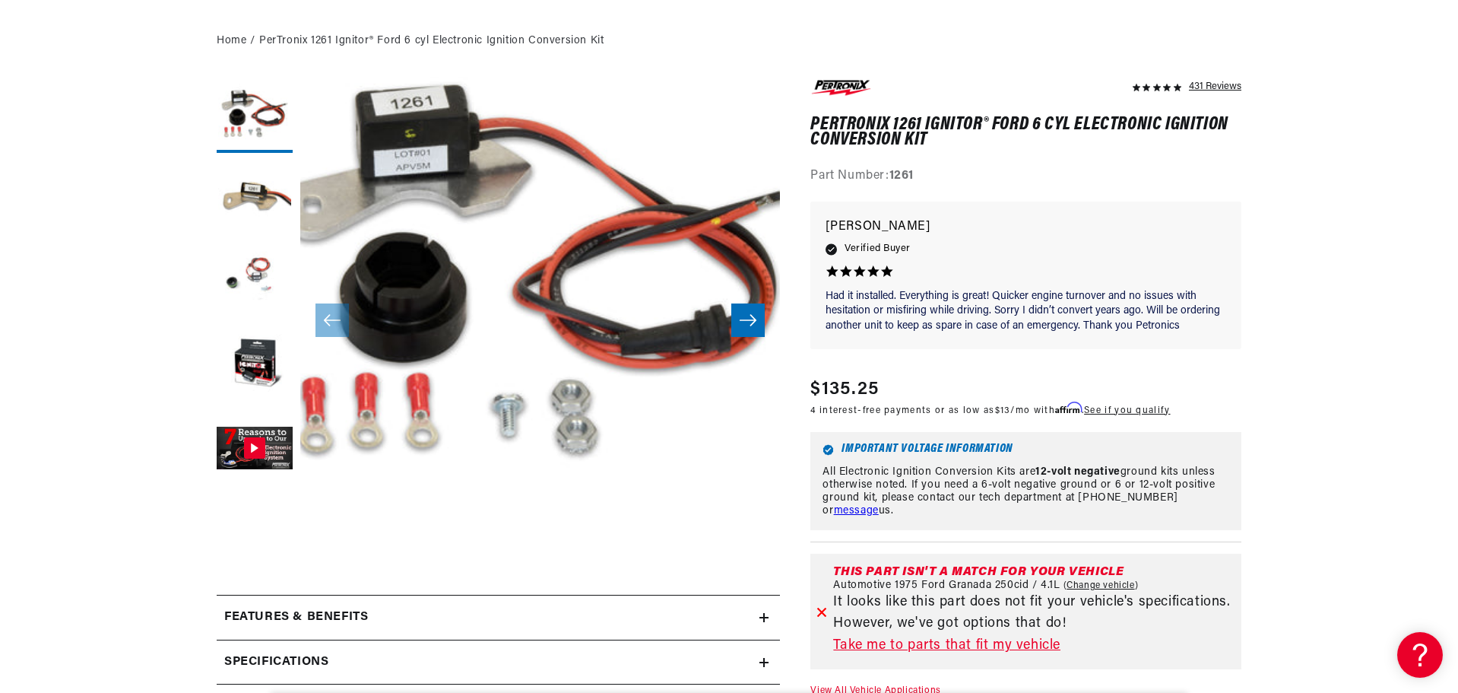
scroll to position [532, 0]
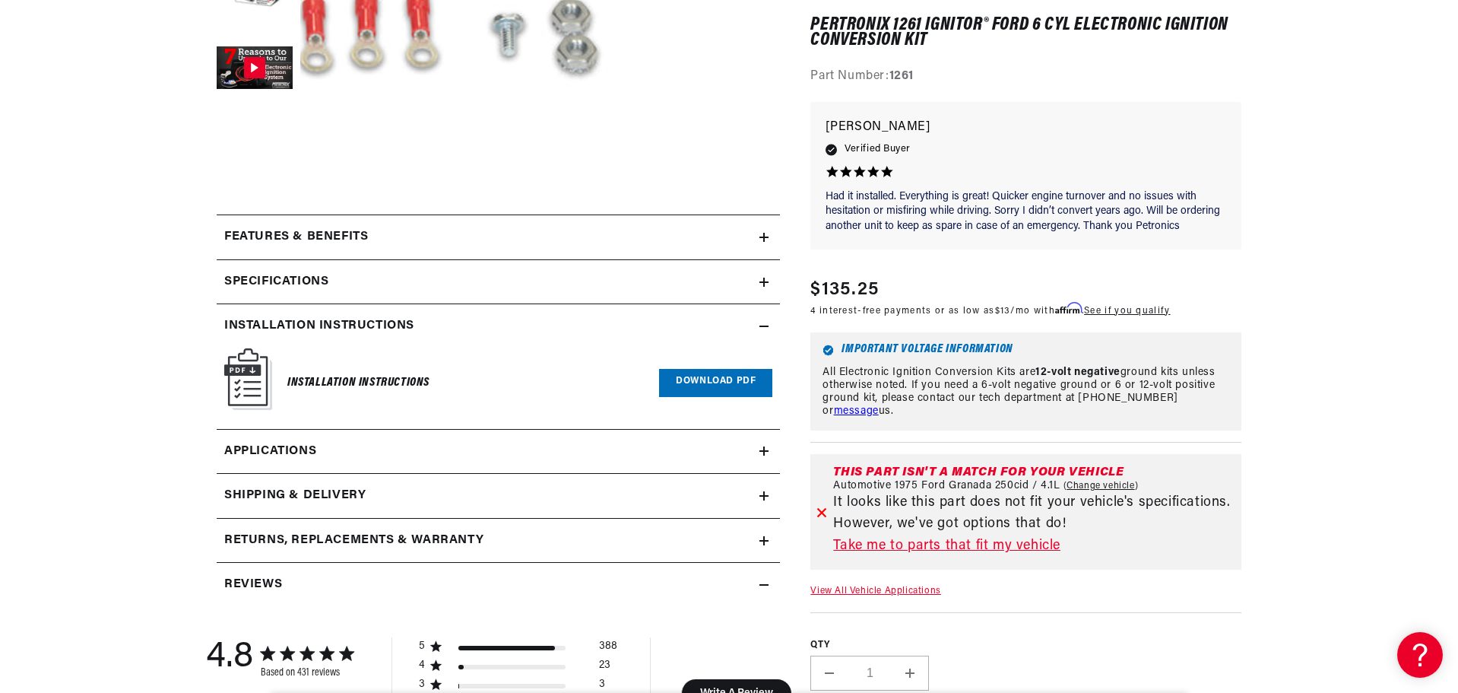
click at [320, 450] on link "Applications" at bounding box center [498, 452] width 563 height 45
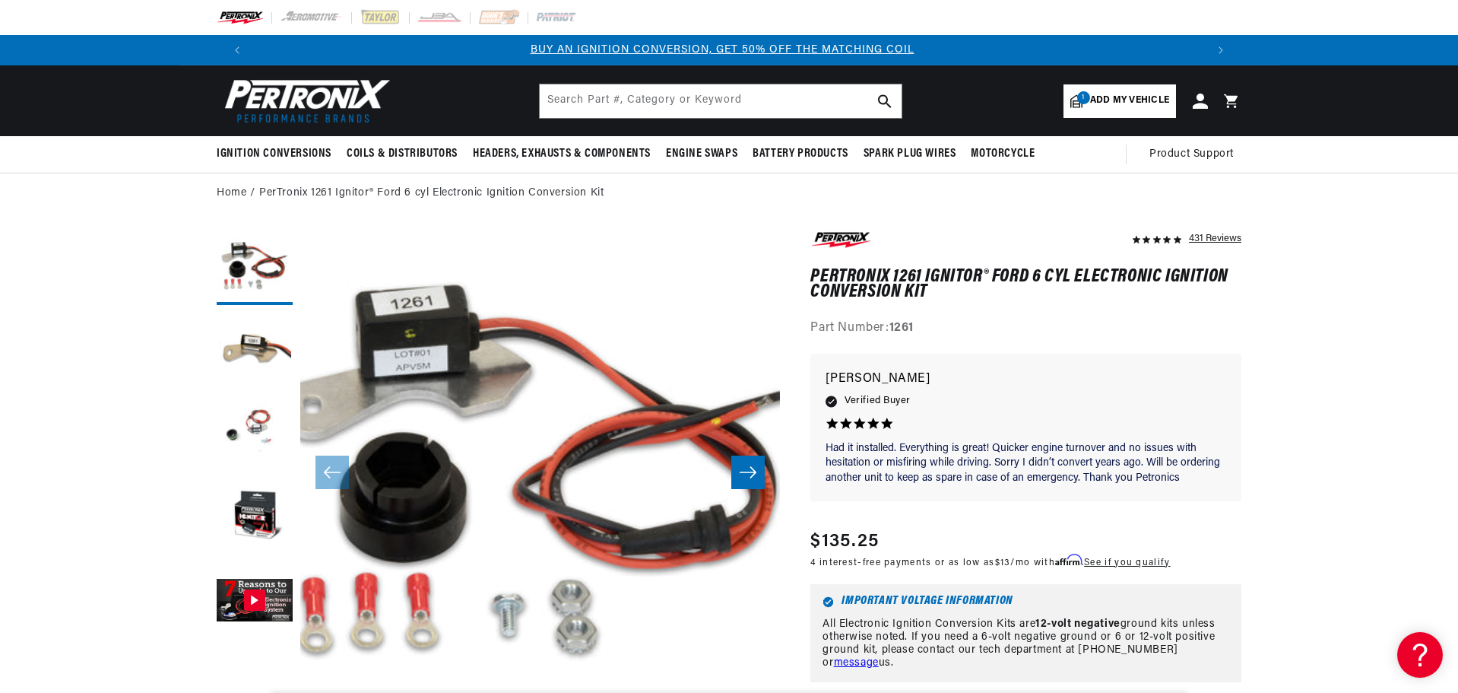
scroll to position [0, 0]
